Goal: Transaction & Acquisition: Purchase product/service

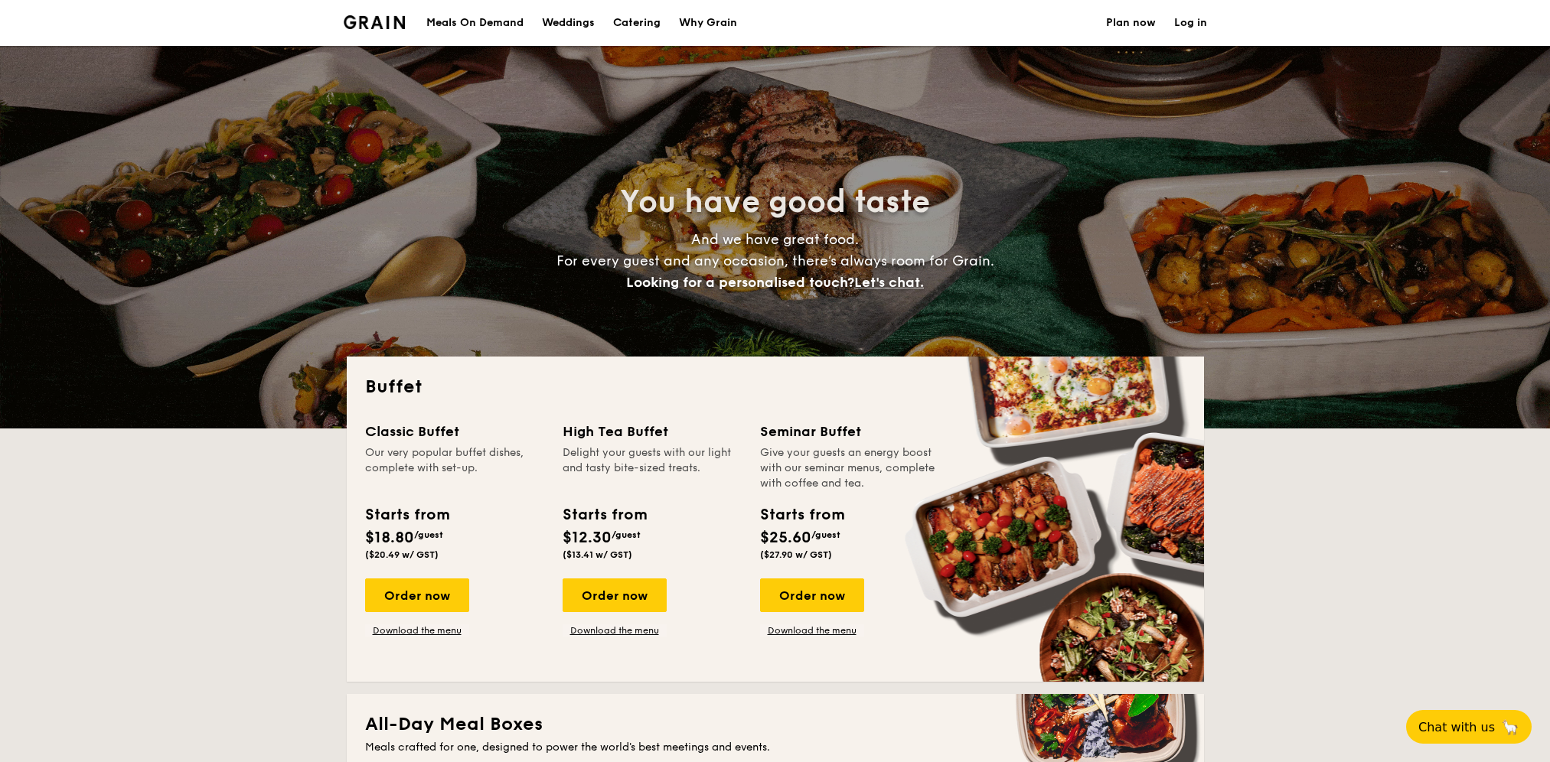
select select
click at [468, 24] on div "Meals On Demand" at bounding box center [474, 23] width 97 height 46
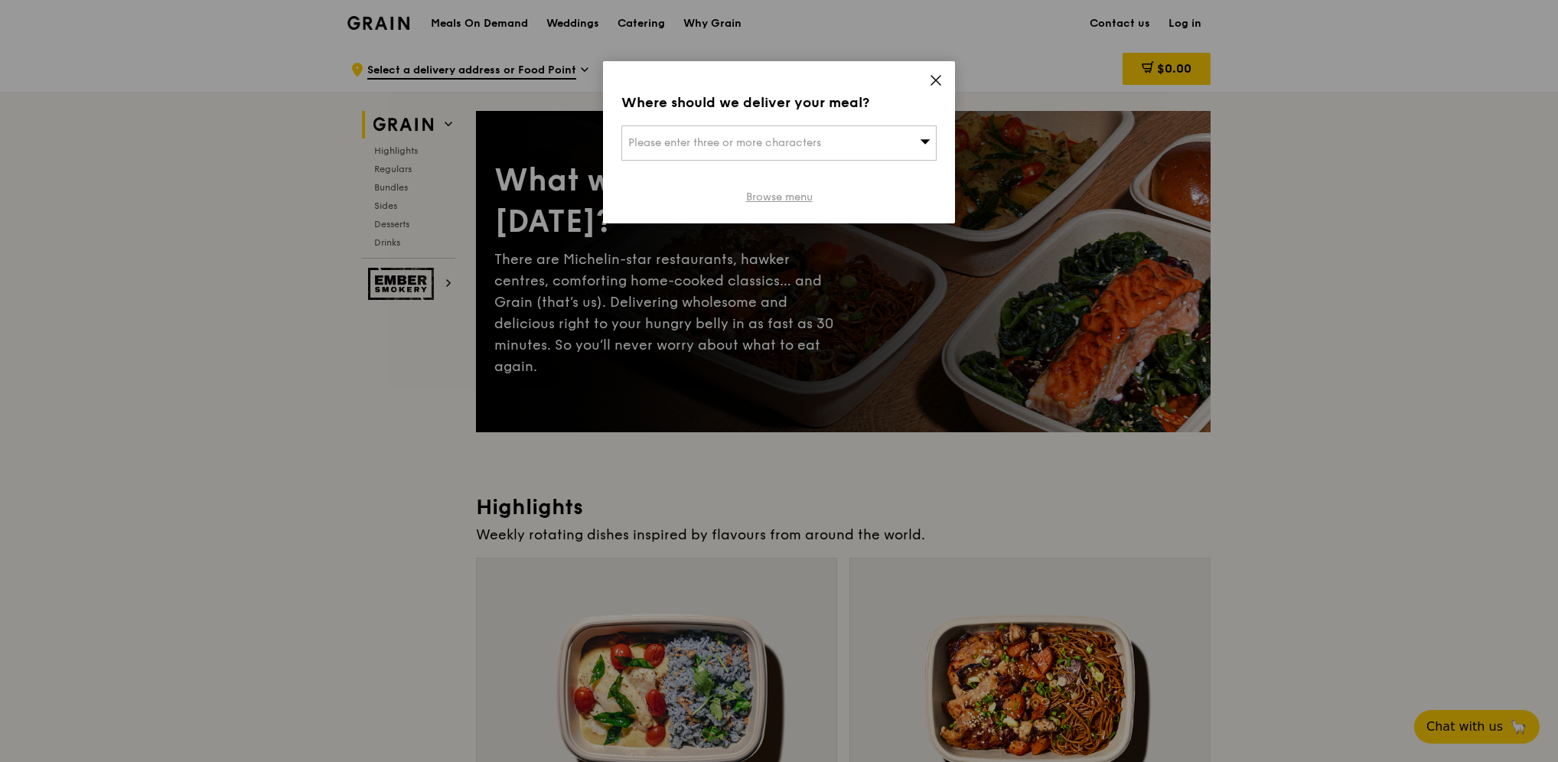
click at [799, 197] on link "Browse menu" at bounding box center [779, 197] width 67 height 15
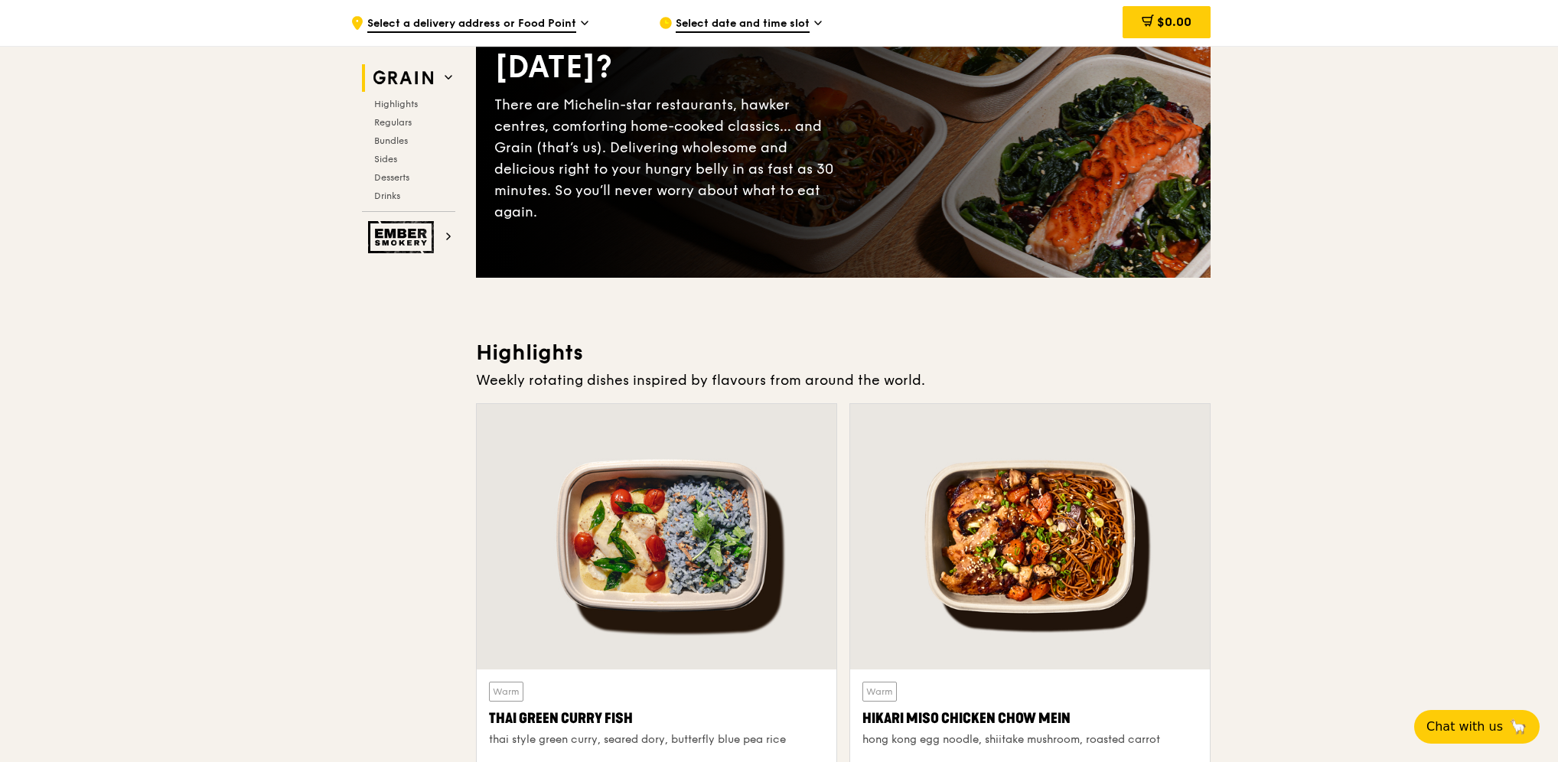
scroll to position [77, 0]
